Goal: Transaction & Acquisition: Obtain resource

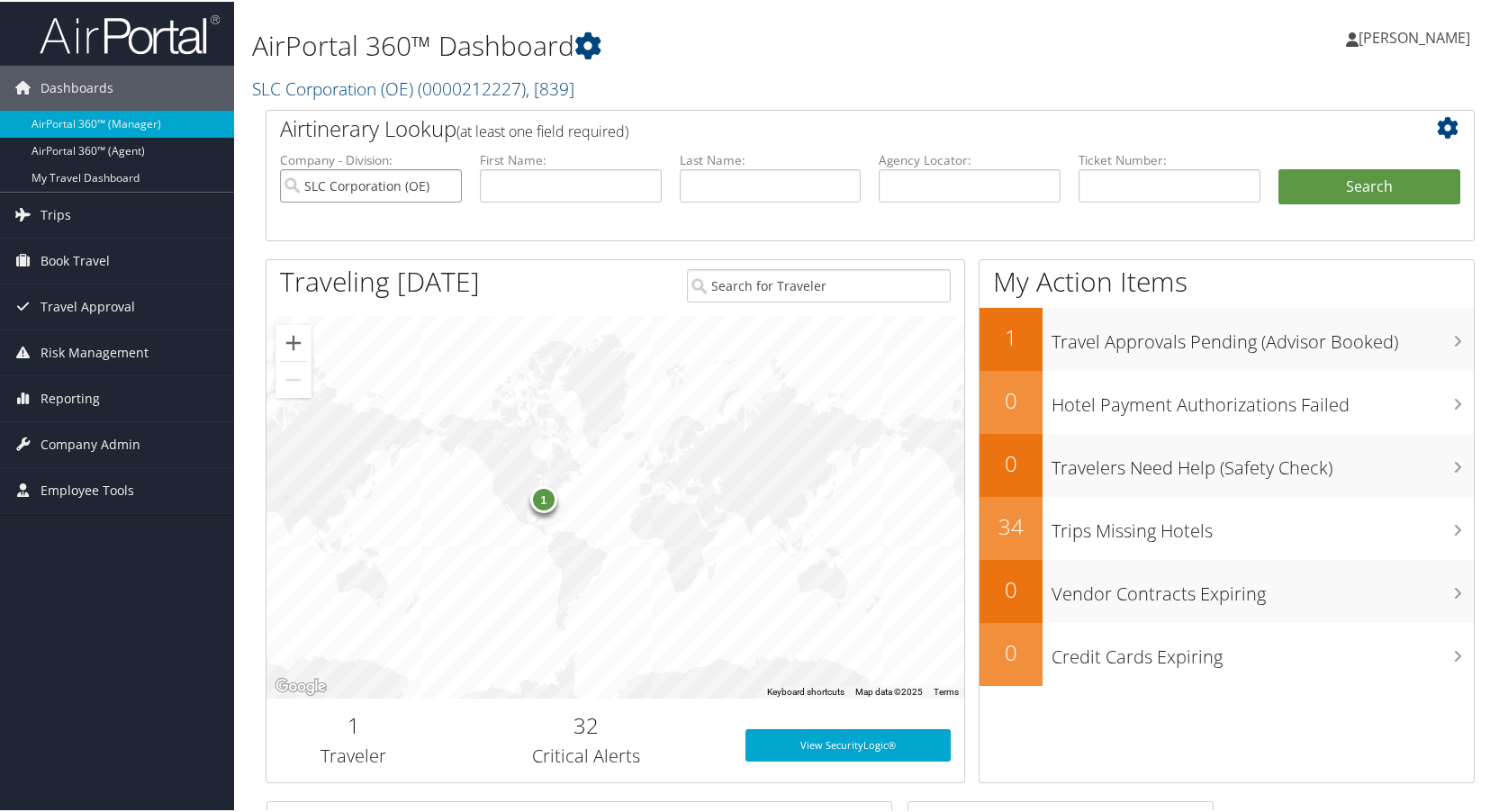
click at [448, 184] on input "SLC Corporation (OE)" at bounding box center [370, 184] width 182 height 33
click at [961, 186] on input "text" at bounding box center [969, 184] width 182 height 33
type input "db0j1x"
click at [1278, 167] on button "Search" at bounding box center [1369, 186] width 182 height 36
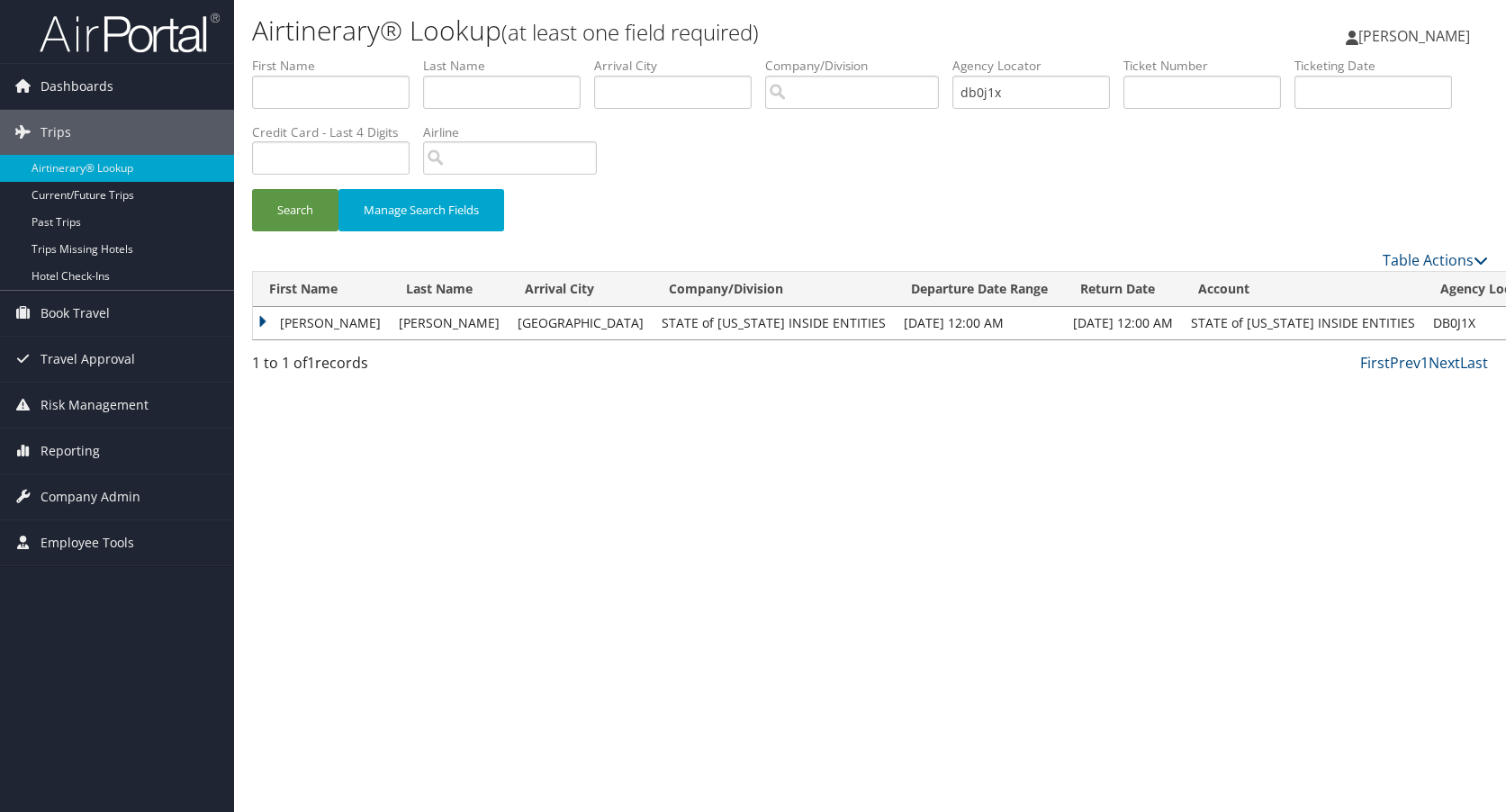
click at [263, 324] on td "SCOTT FREEMAN" at bounding box center [321, 323] width 137 height 33
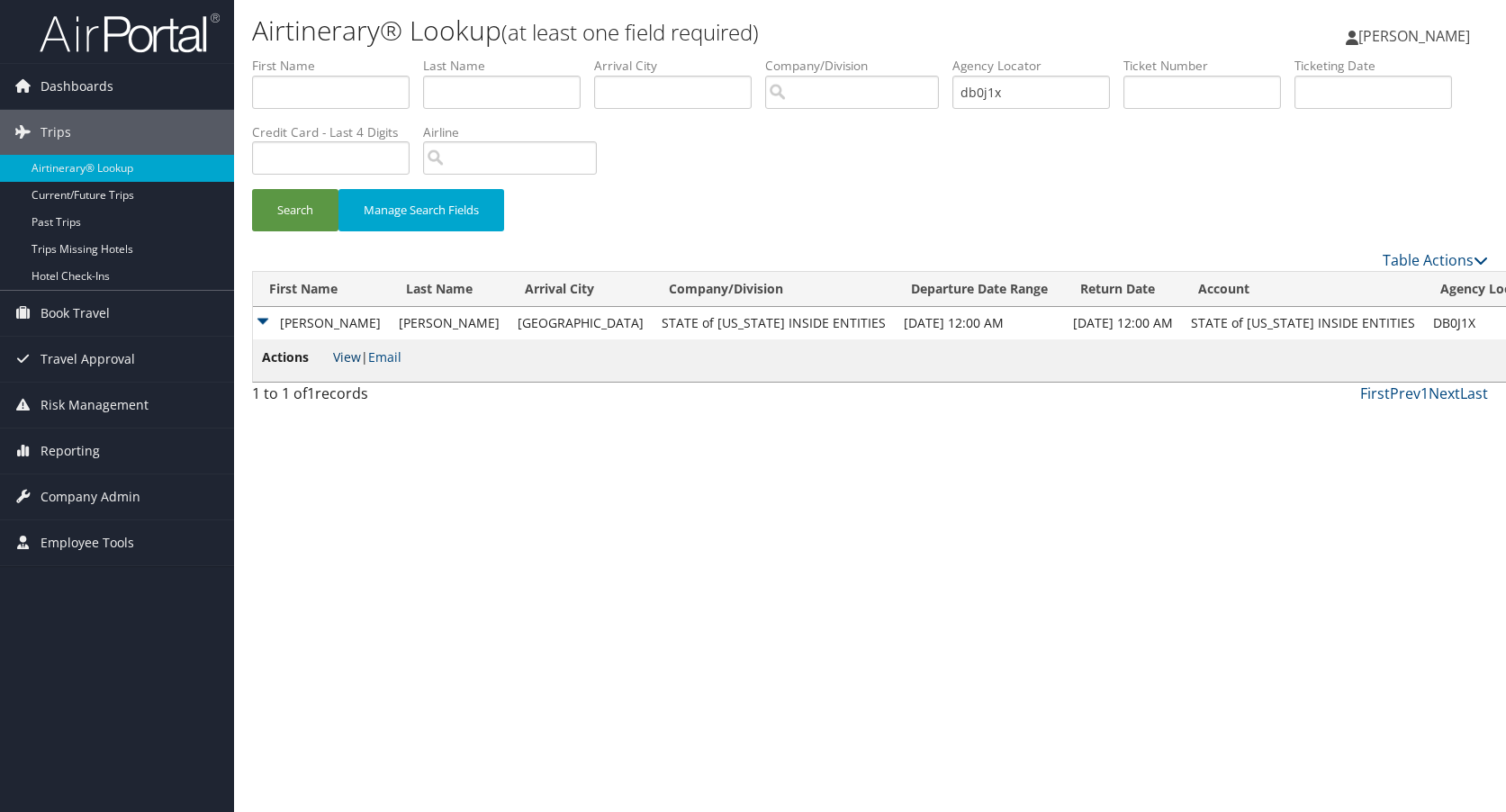
click at [344, 362] on link "View" at bounding box center [347, 357] width 28 height 17
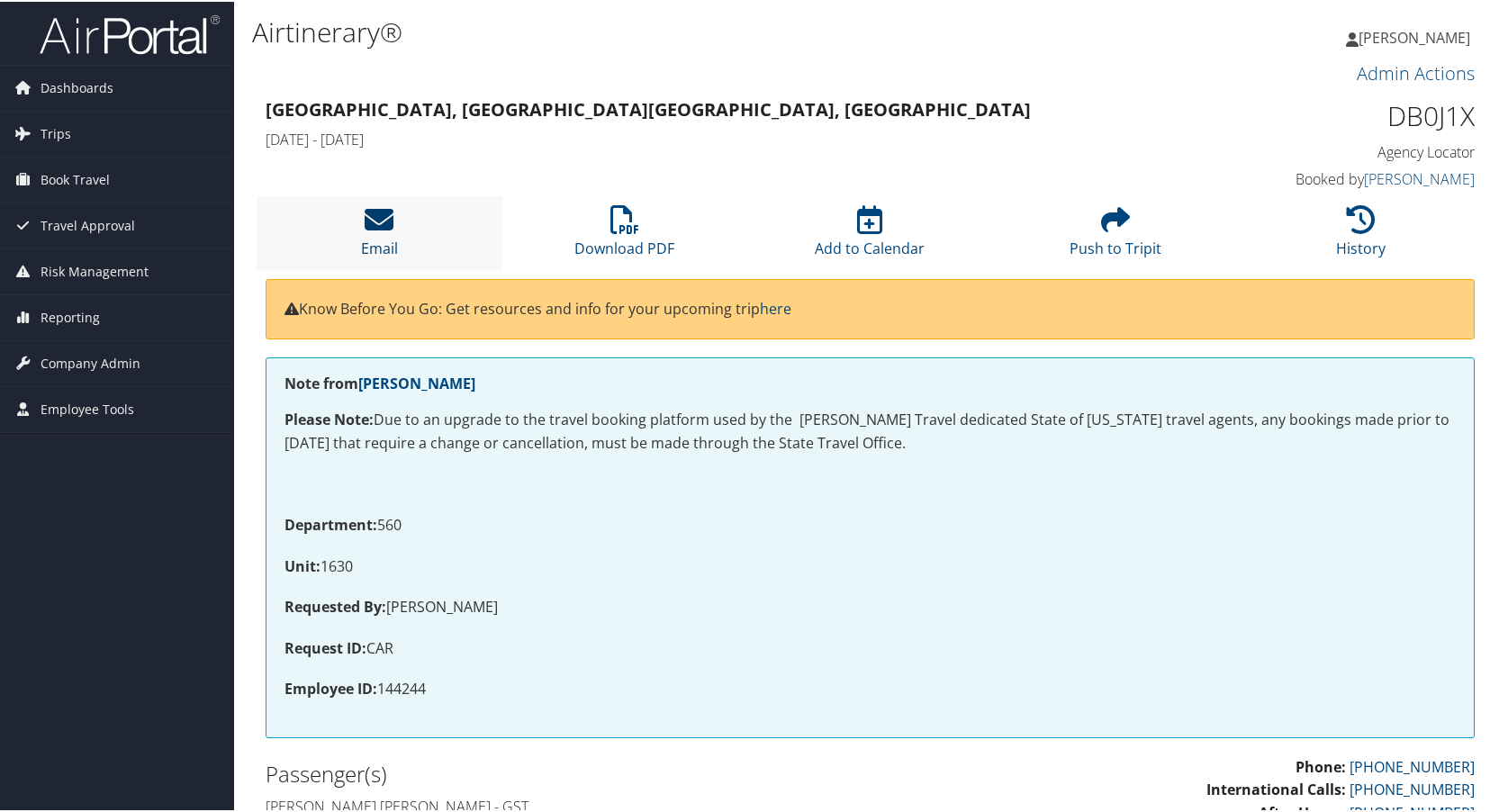
click at [378, 218] on icon at bounding box center [380, 218] width 29 height 29
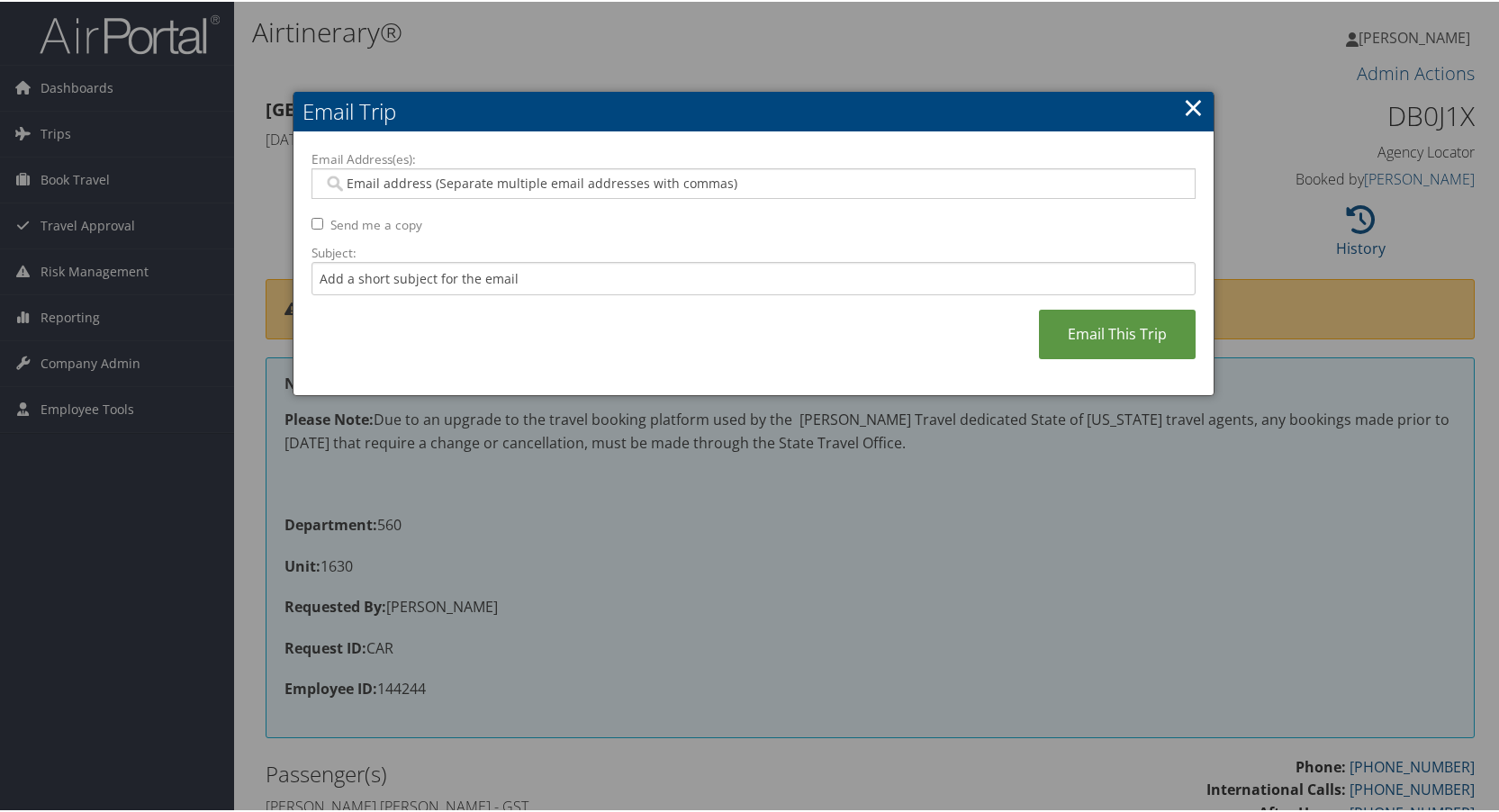
click at [361, 179] on input "Email Address(es):" at bounding box center [753, 182] width 860 height 18
click at [370, 187] on input "Email Address(es):" at bounding box center [753, 182] width 860 height 18
type input "scottnielson@utah.gov"
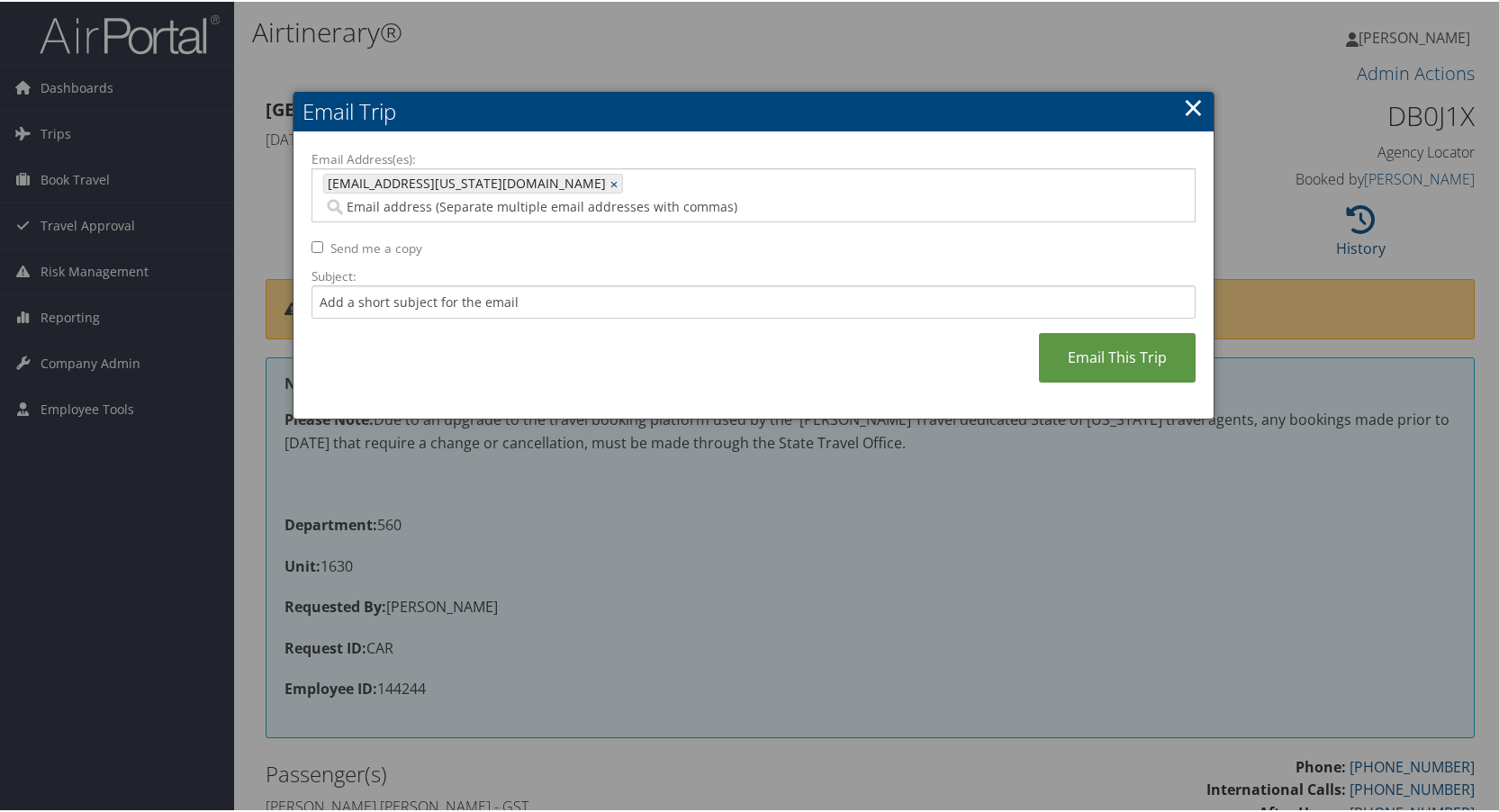
click at [312, 239] on input "Send me a copy" at bounding box center [317, 244] width 12 height 12
checkbox input "true"
click at [1119, 331] on link "Email This Trip" at bounding box center [1117, 356] width 157 height 50
